Goal: Task Accomplishment & Management: Manage account settings

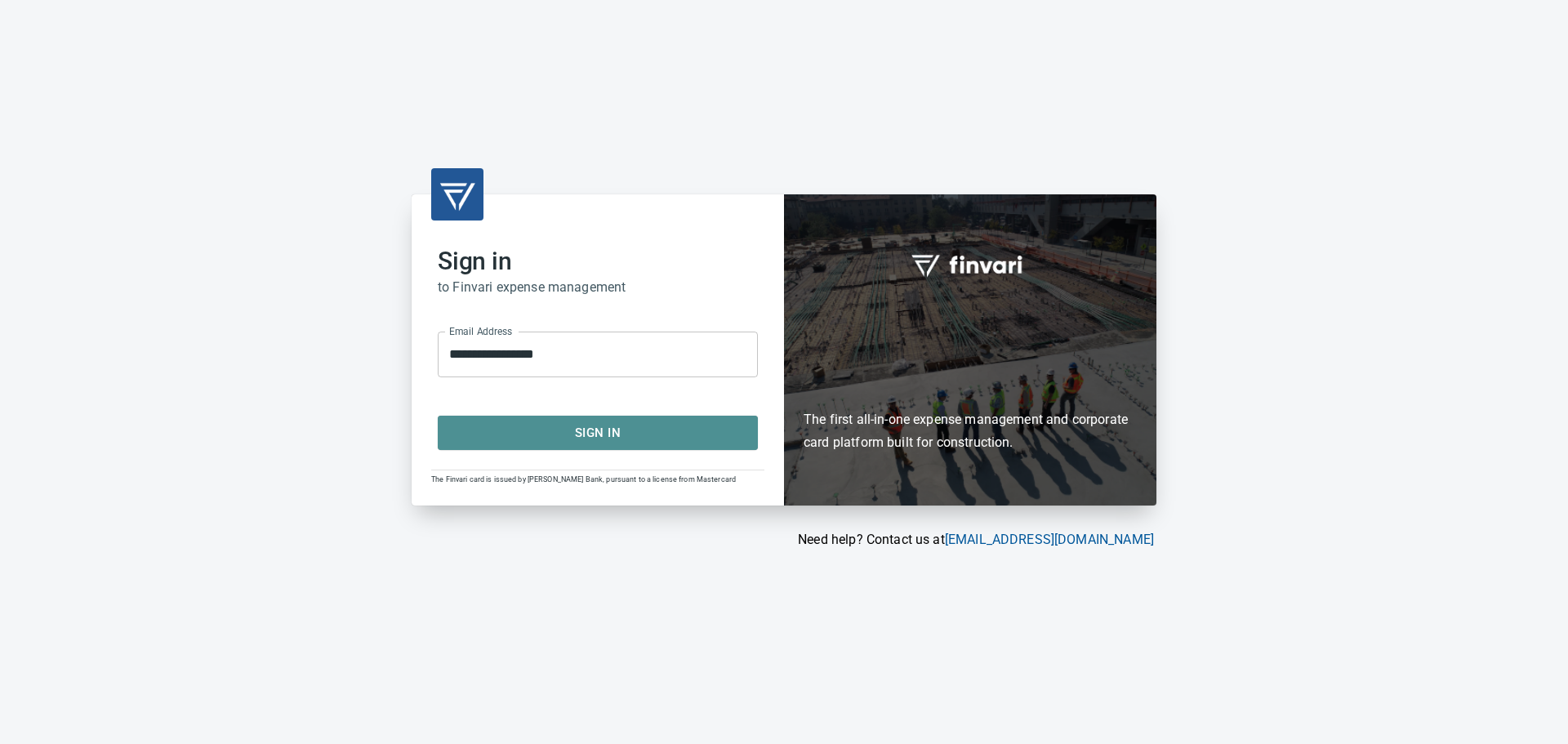
click at [597, 429] on span "Sign In" at bounding box center [597, 433] width 284 height 21
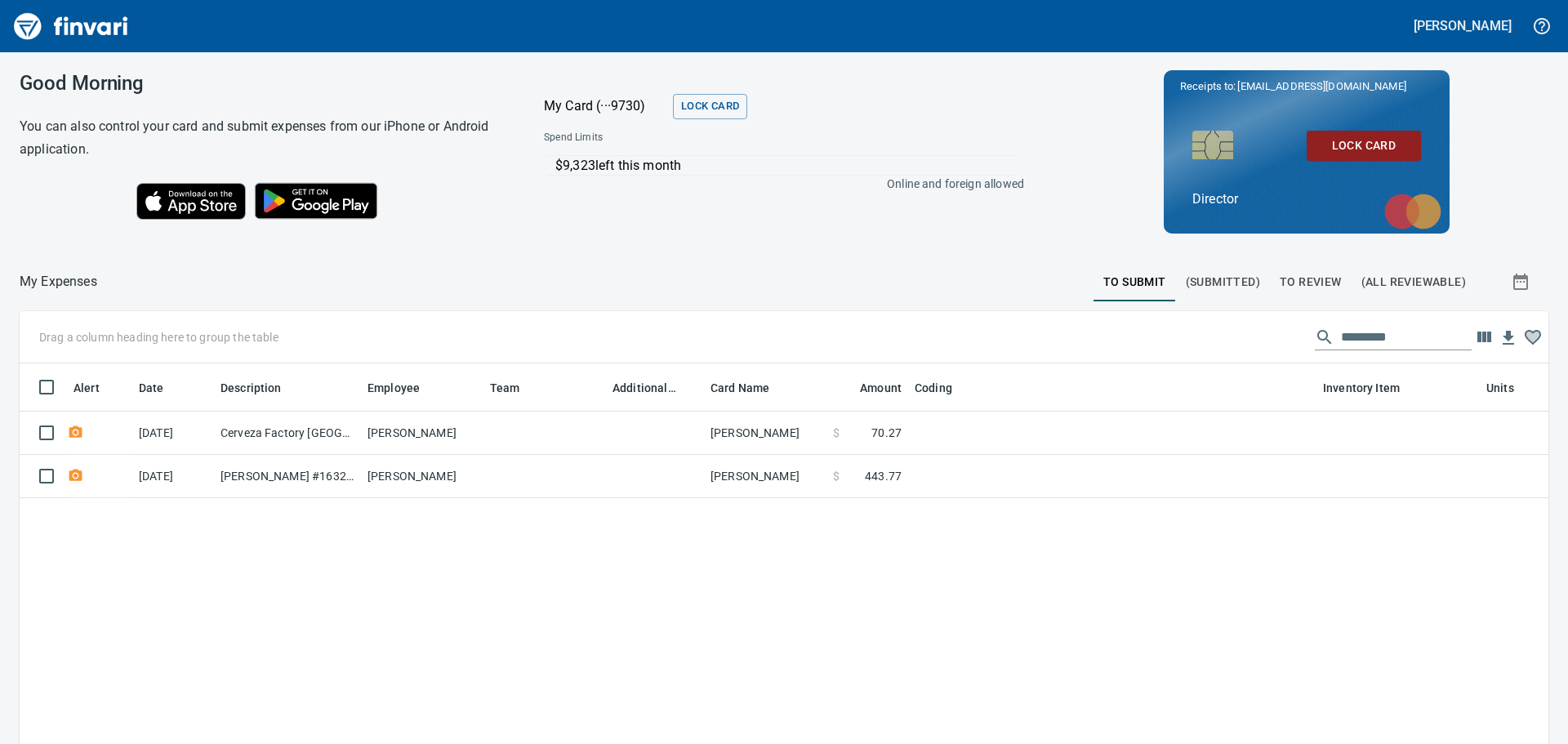
scroll to position [540, 1504]
click at [1312, 282] on span "To Review" at bounding box center [1310, 281] width 62 height 20
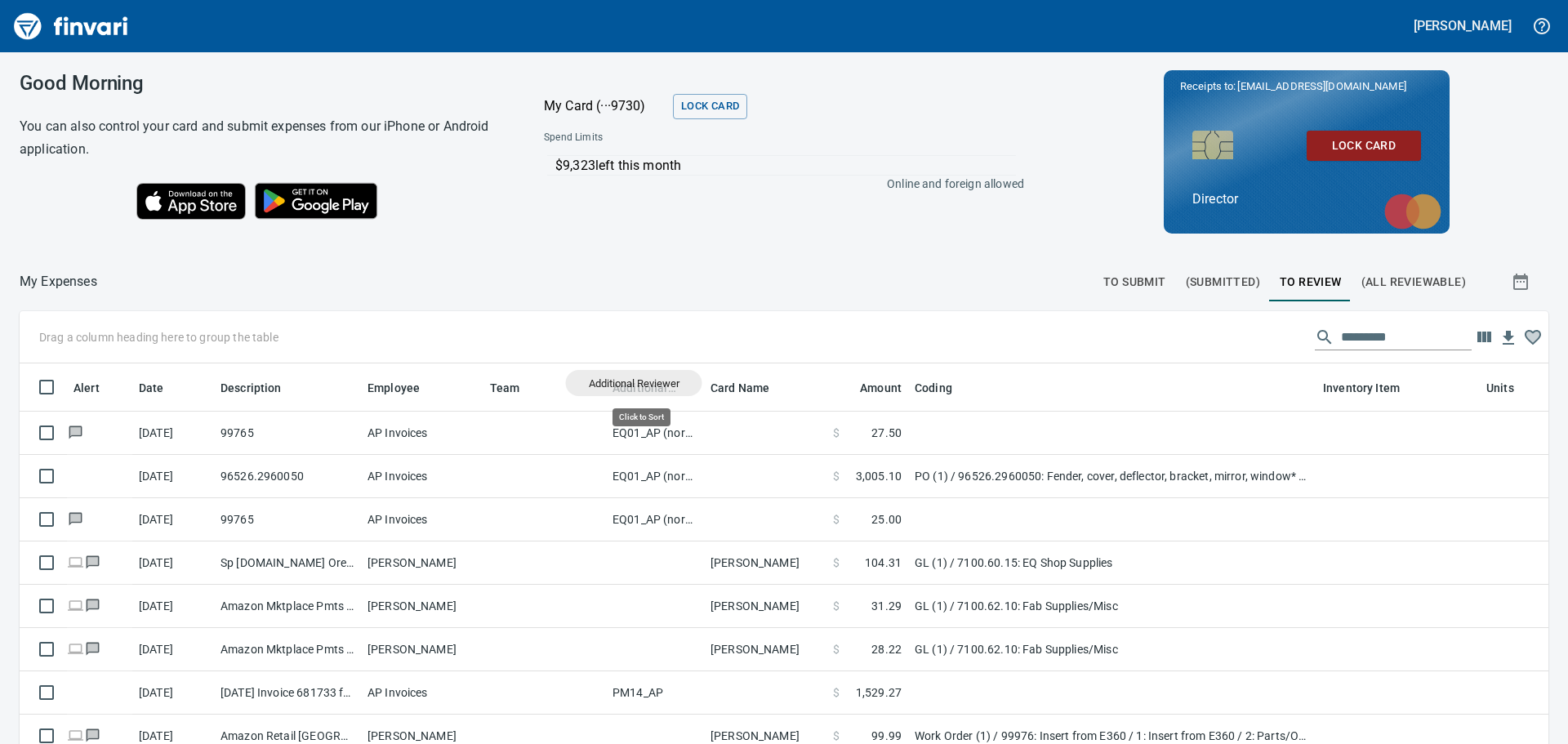
scroll to position [540, 1492]
drag, startPoint x: 642, startPoint y: 383, endPoint x: 159, endPoint y: 333, distance: 485.6
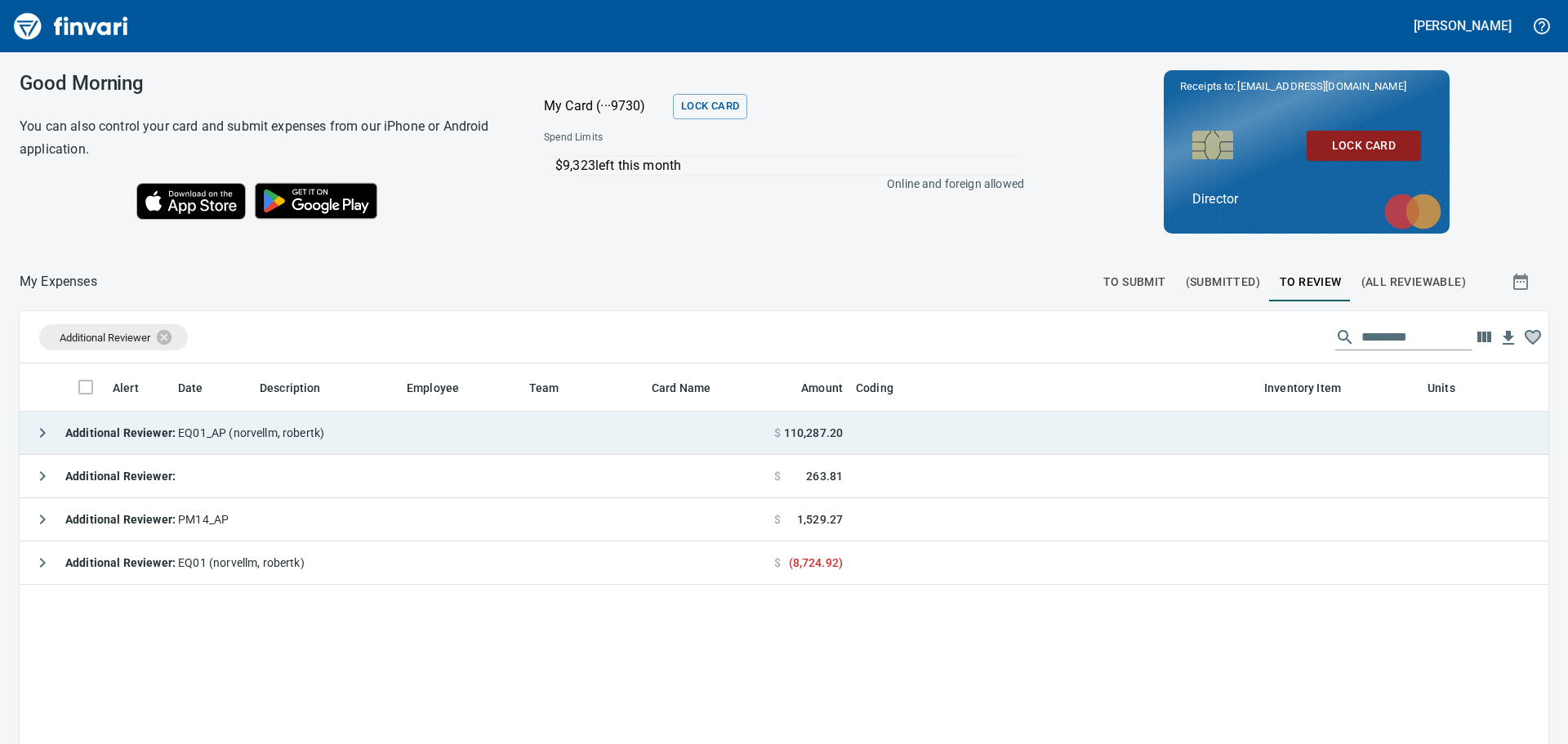
click at [323, 431] on td "Additional Reviewer : EQ01_AP ([PERSON_NAME])" at bounding box center [393, 433] width 748 height 43
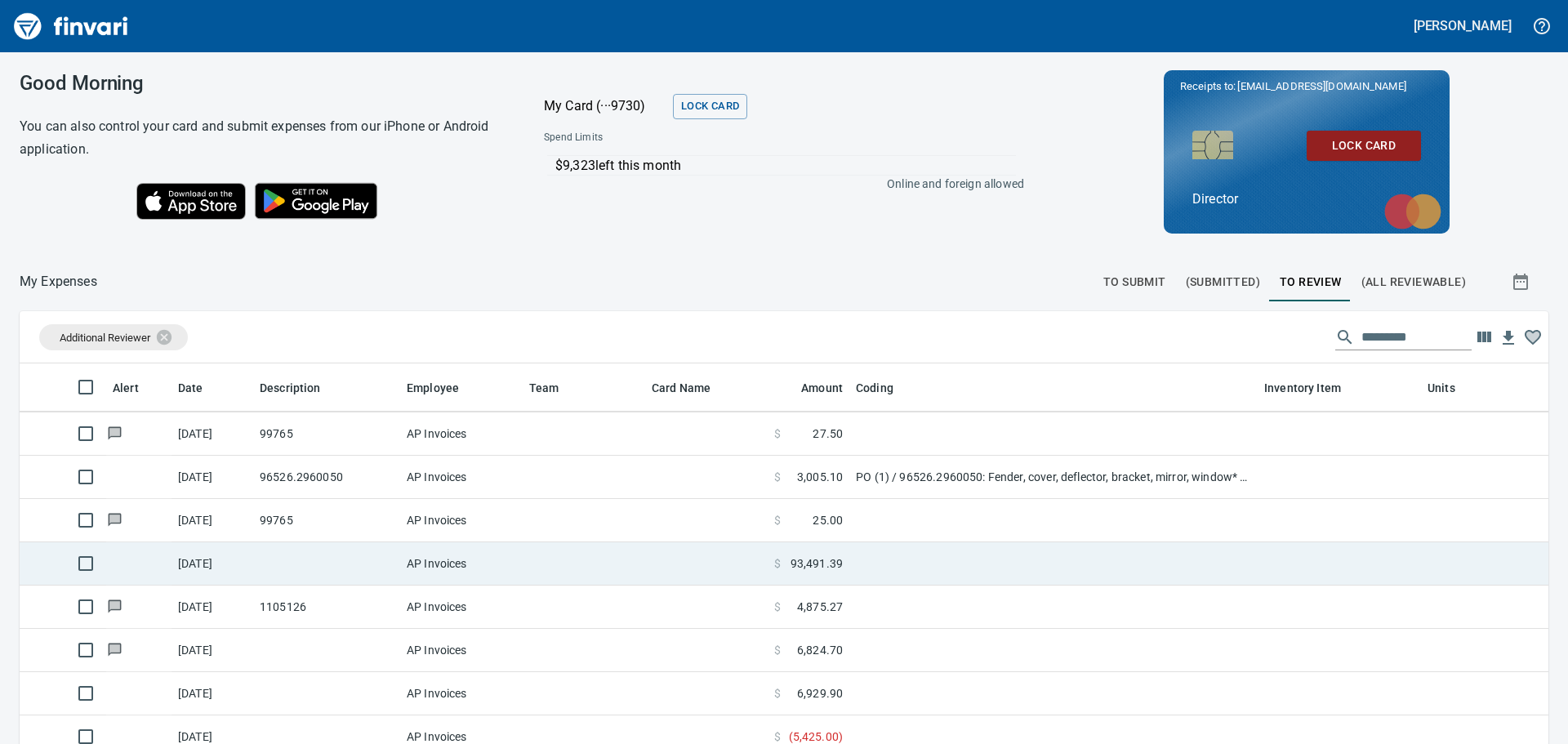
scroll to position [82, 0]
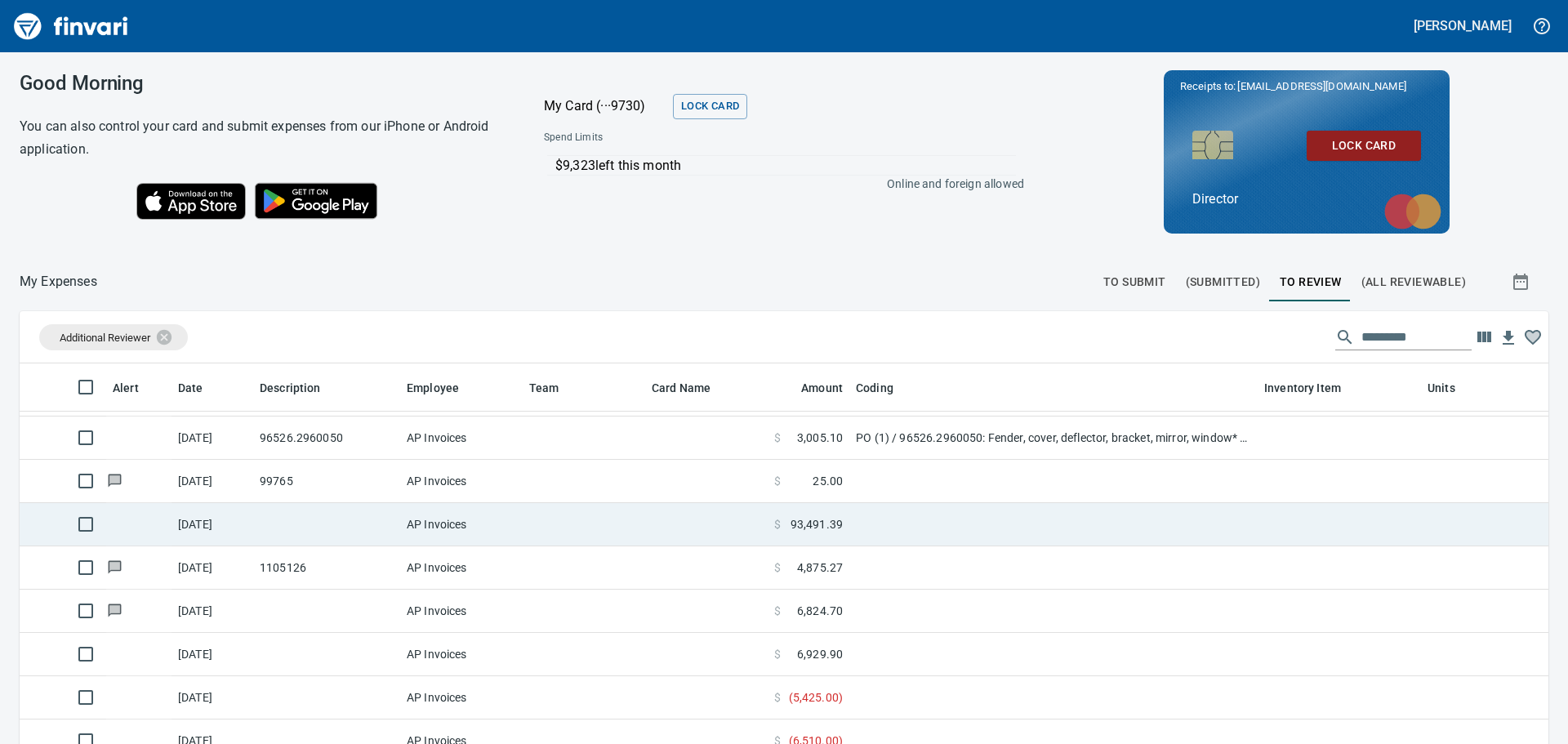
click at [515, 525] on td "AP Invoices" at bounding box center [461, 524] width 122 height 43
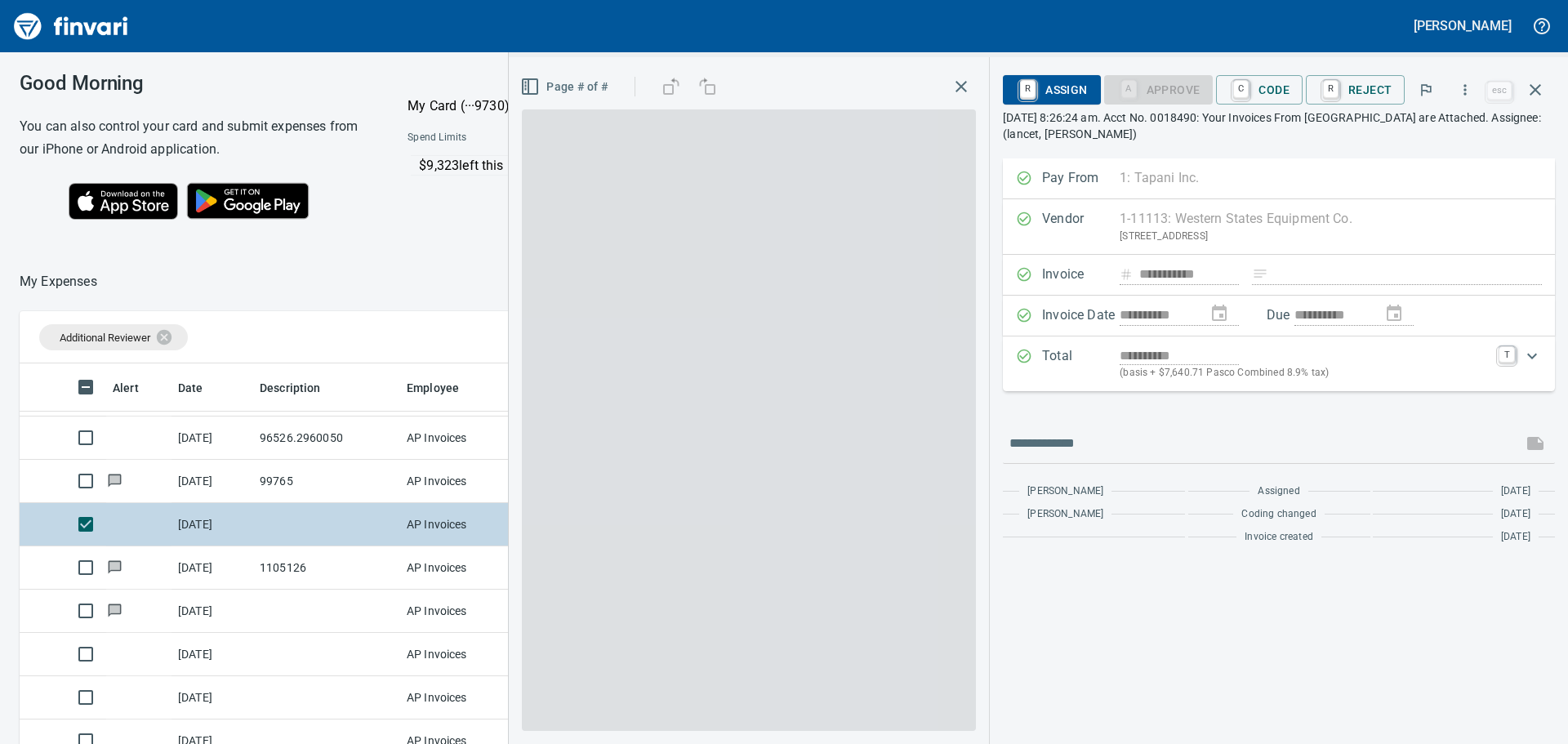
scroll to position [540, 1084]
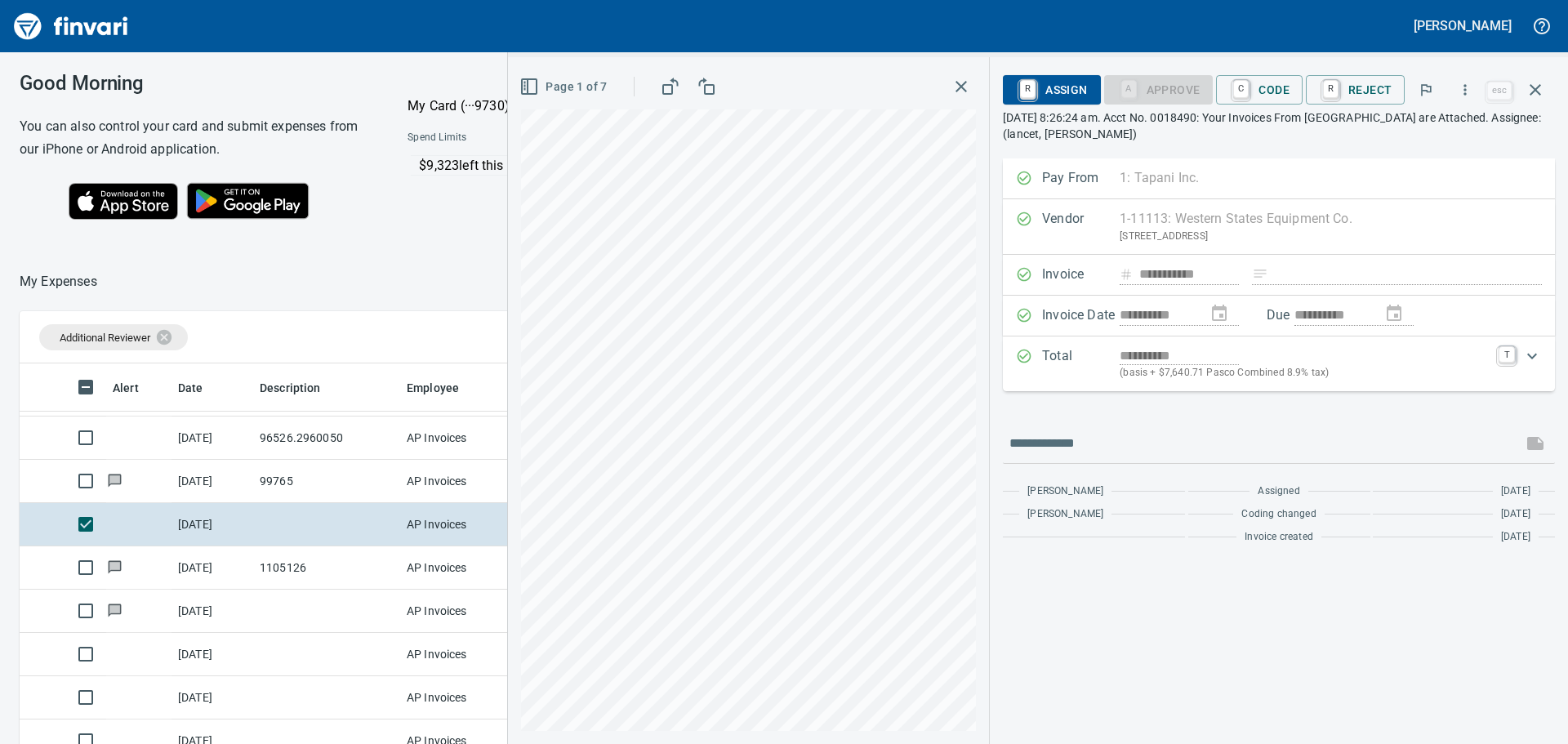
click at [962, 82] on icon "button" at bounding box center [961, 86] width 19 height 19
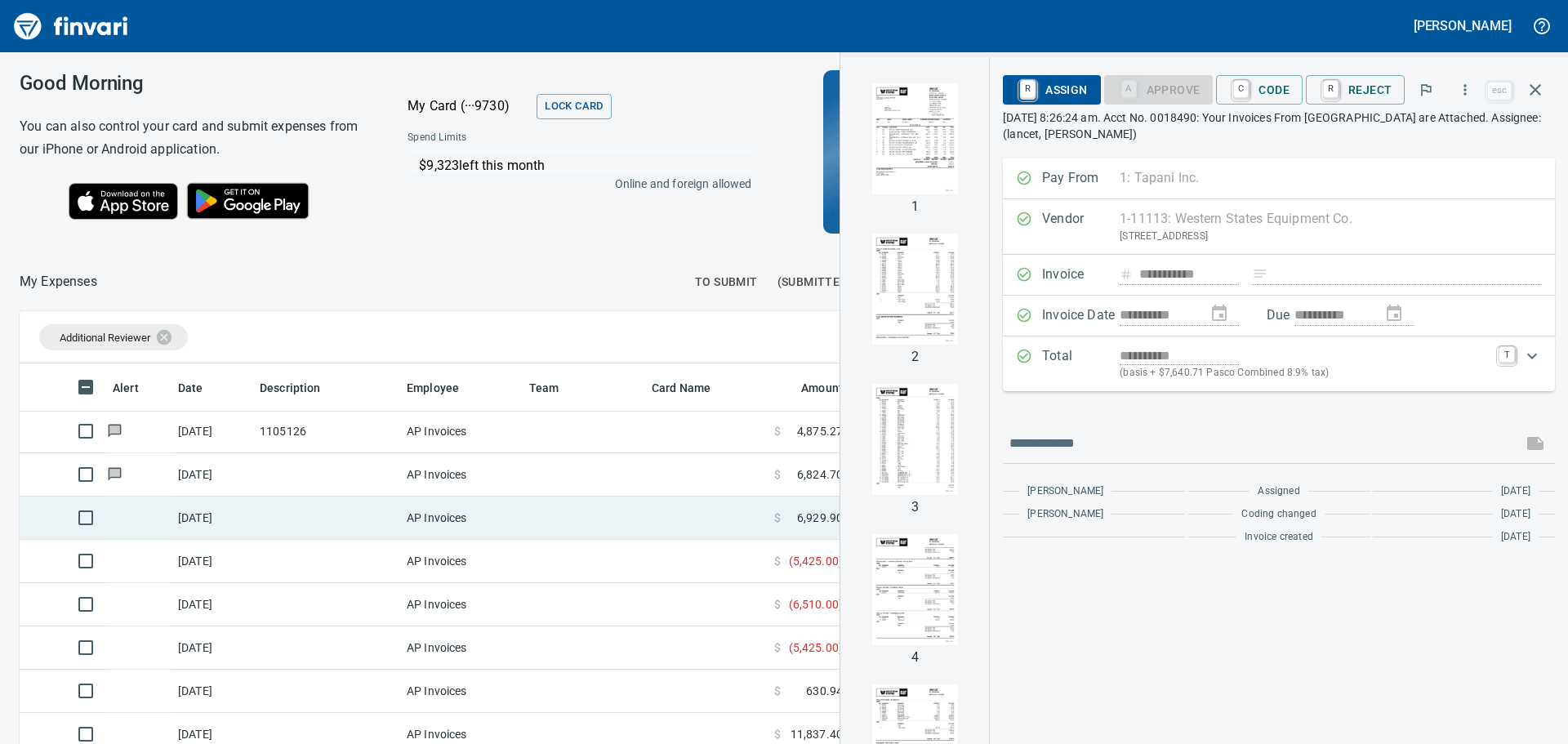
scroll to position [233, 0]
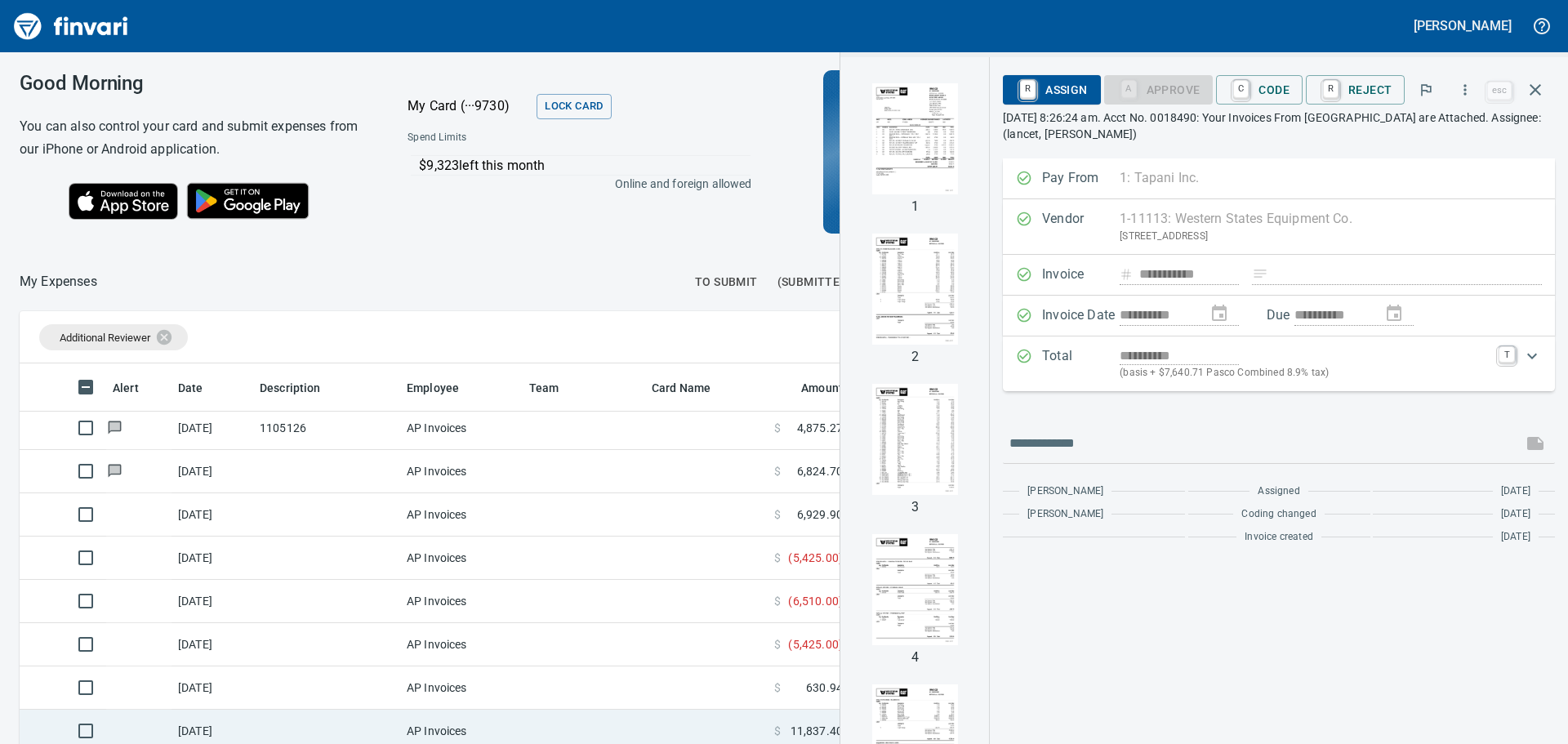
click at [480, 720] on td "AP Invoices" at bounding box center [461, 731] width 122 height 43
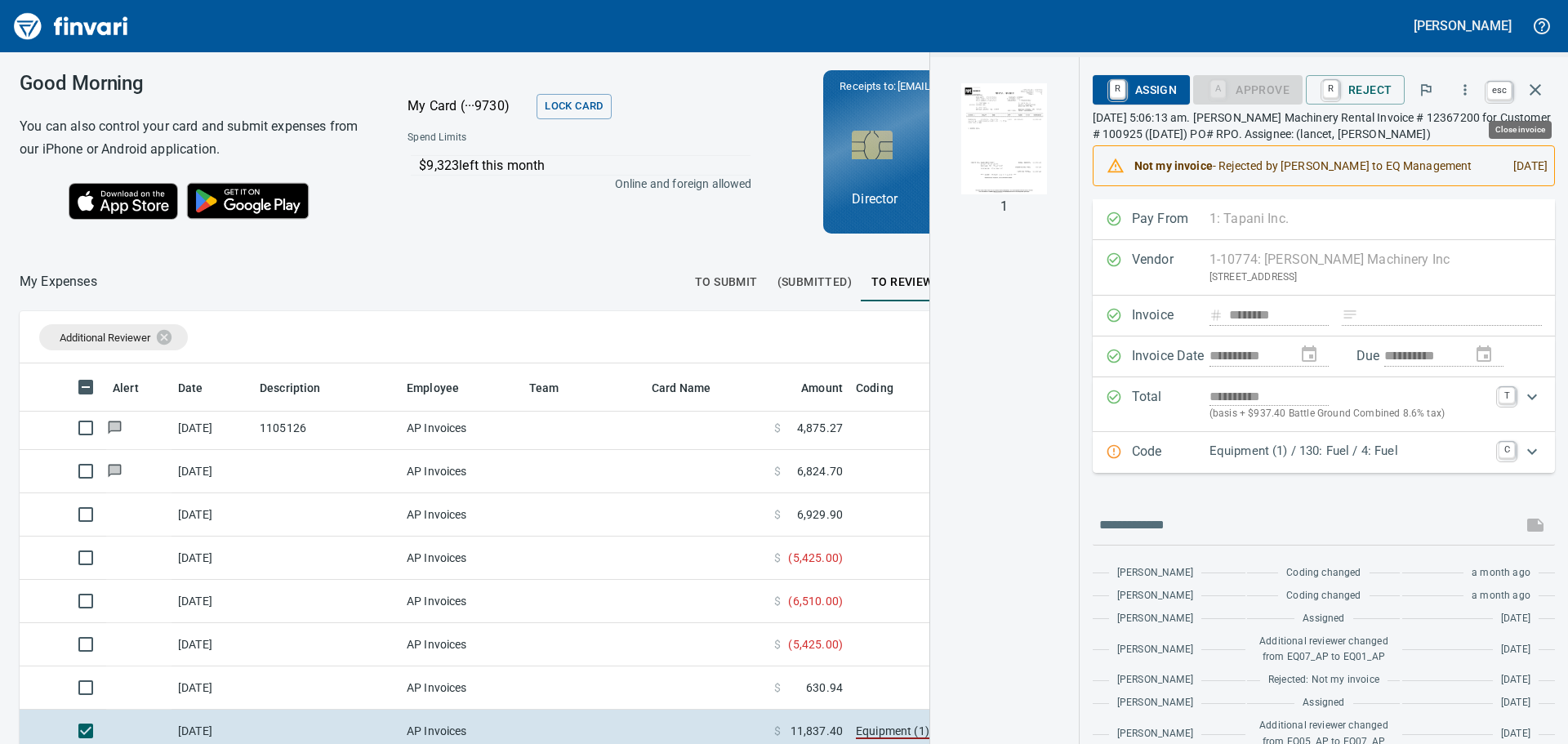
scroll to position [540, 1084]
click at [1539, 87] on icon "button" at bounding box center [1535, 90] width 19 height 19
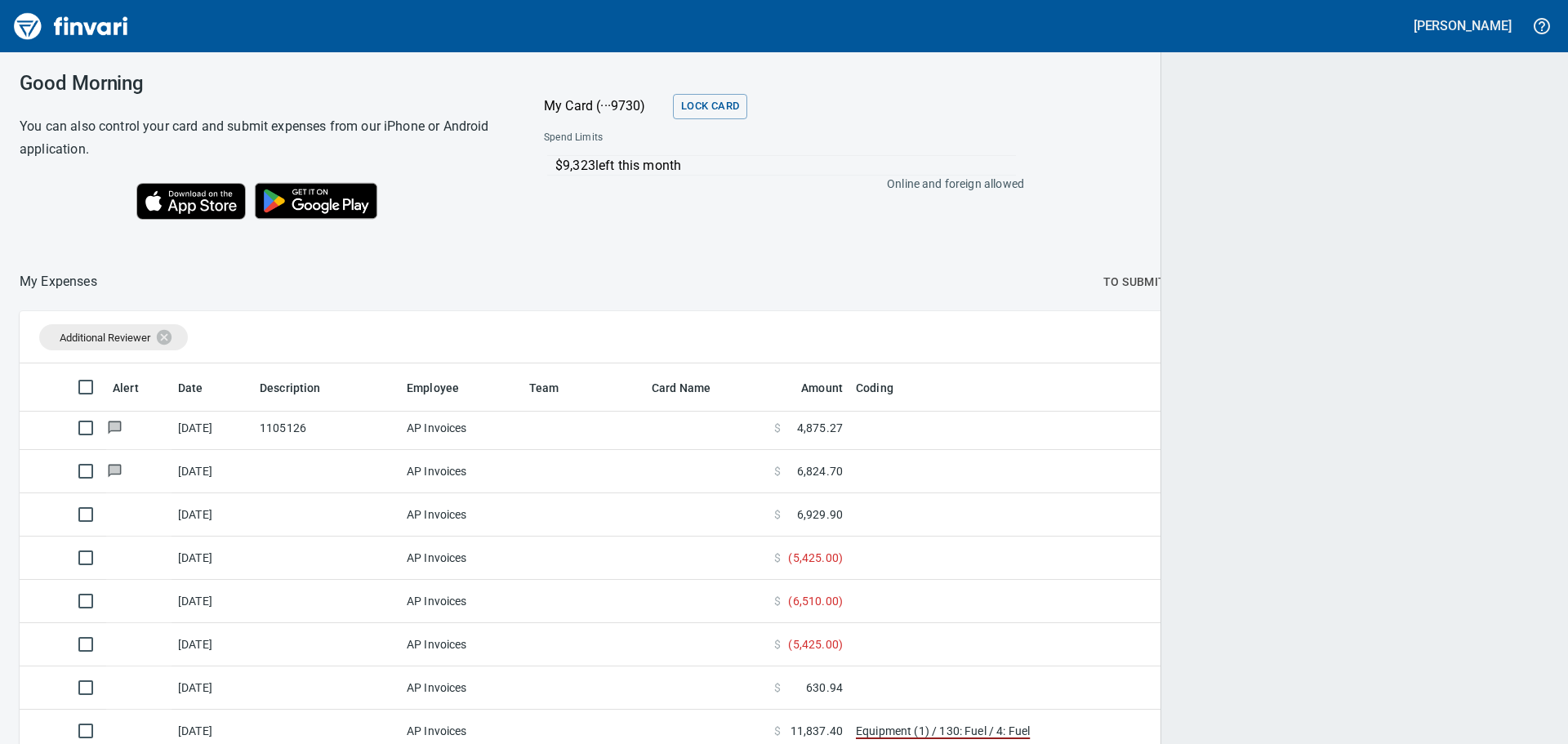
scroll to position [540, 1490]
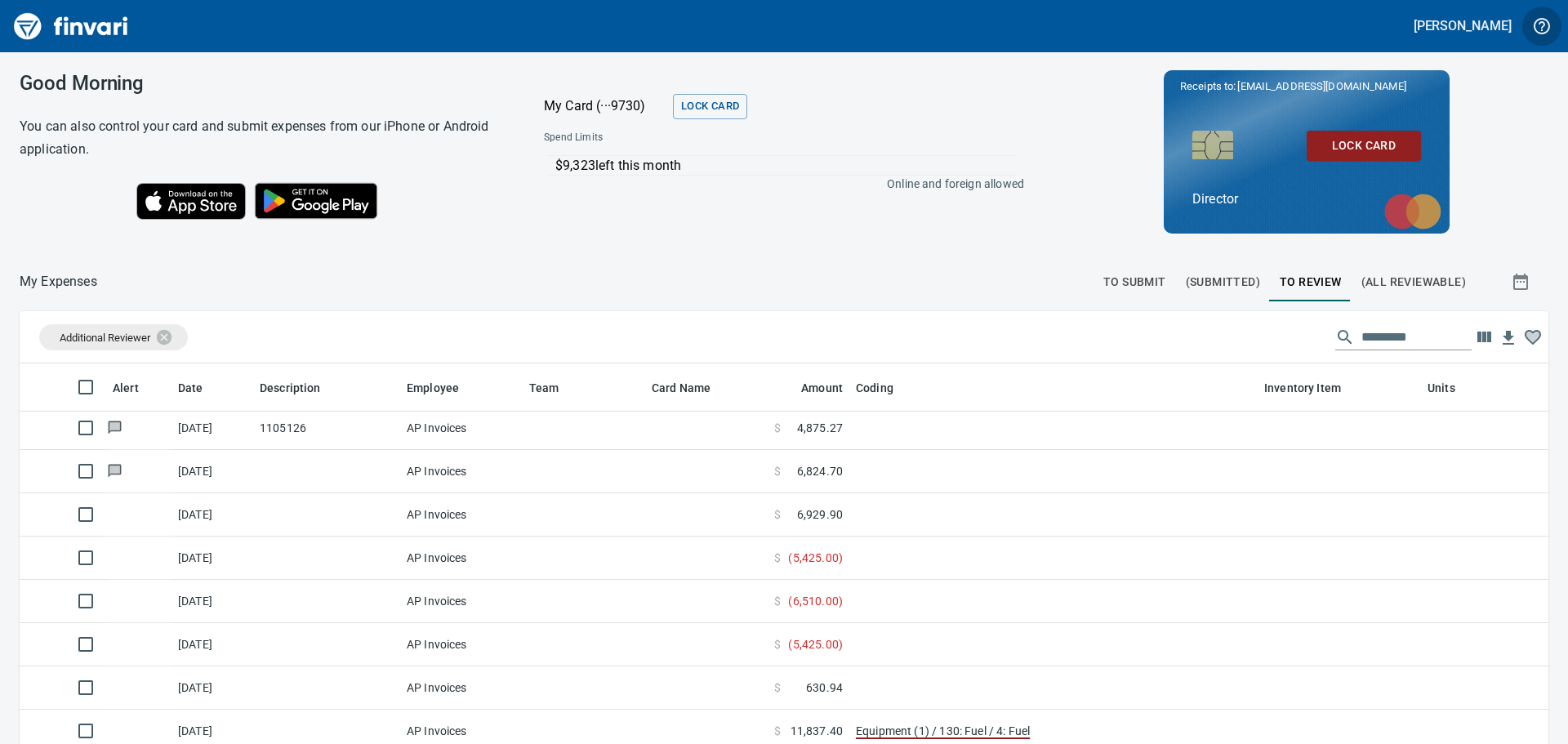
click at [1545, 21] on icon "button" at bounding box center [1542, 26] width 19 height 19
click at [1402, 12] on div at bounding box center [784, 372] width 1568 height 744
click at [1470, 20] on h5 "[PERSON_NAME]" at bounding box center [1462, 26] width 98 height 18
click at [1429, 101] on span "Sign out" at bounding box center [1417, 100] width 94 height 19
